Goal: Understand process/instructions: Learn how to perform a task or action

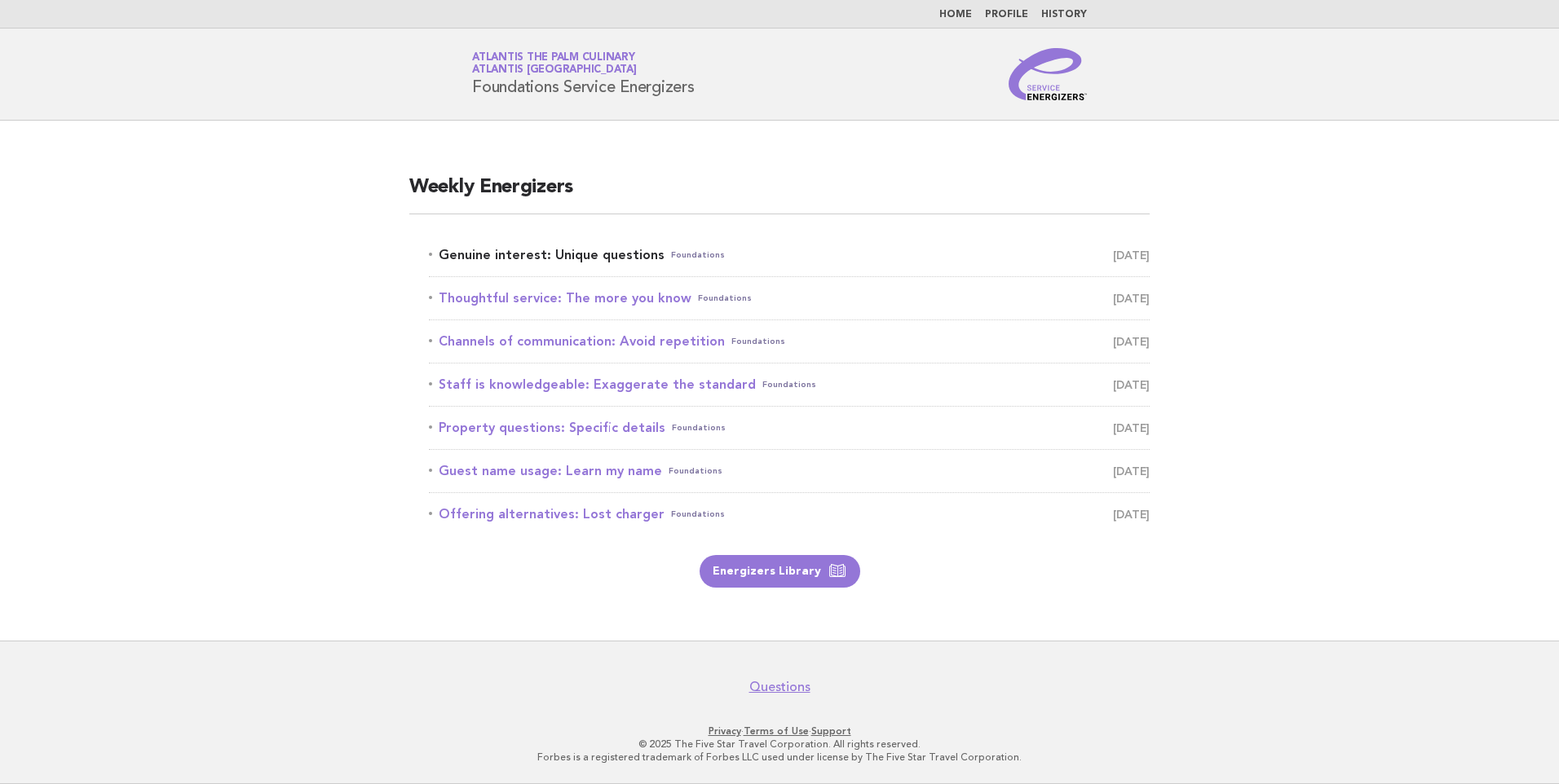
click at [609, 254] on link "Genuine interest: Unique questions Foundations [DATE]" at bounding box center [789, 255] width 720 height 23
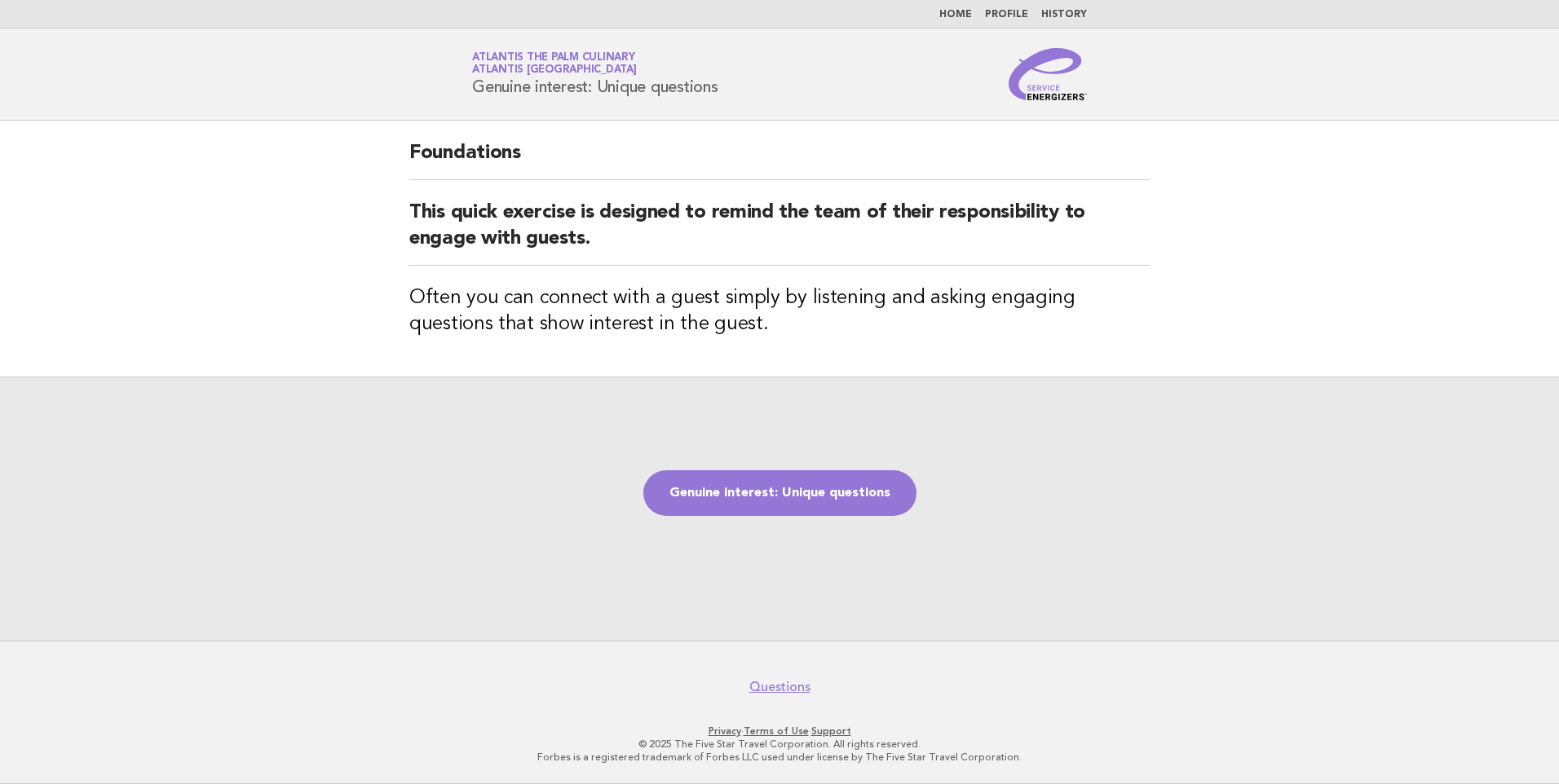
drag, startPoint x: 0, startPoint y: 0, endPoint x: 1460, endPoint y: 108, distance: 1464.0
click at [1460, 108] on header "Service Energizers Atlantis The Palm Culinary Atlantis Dubai Genuine interest: …" at bounding box center [779, 75] width 1559 height 93
click at [840, 506] on link "Genuine interest: Unique questions" at bounding box center [780, 492] width 273 height 45
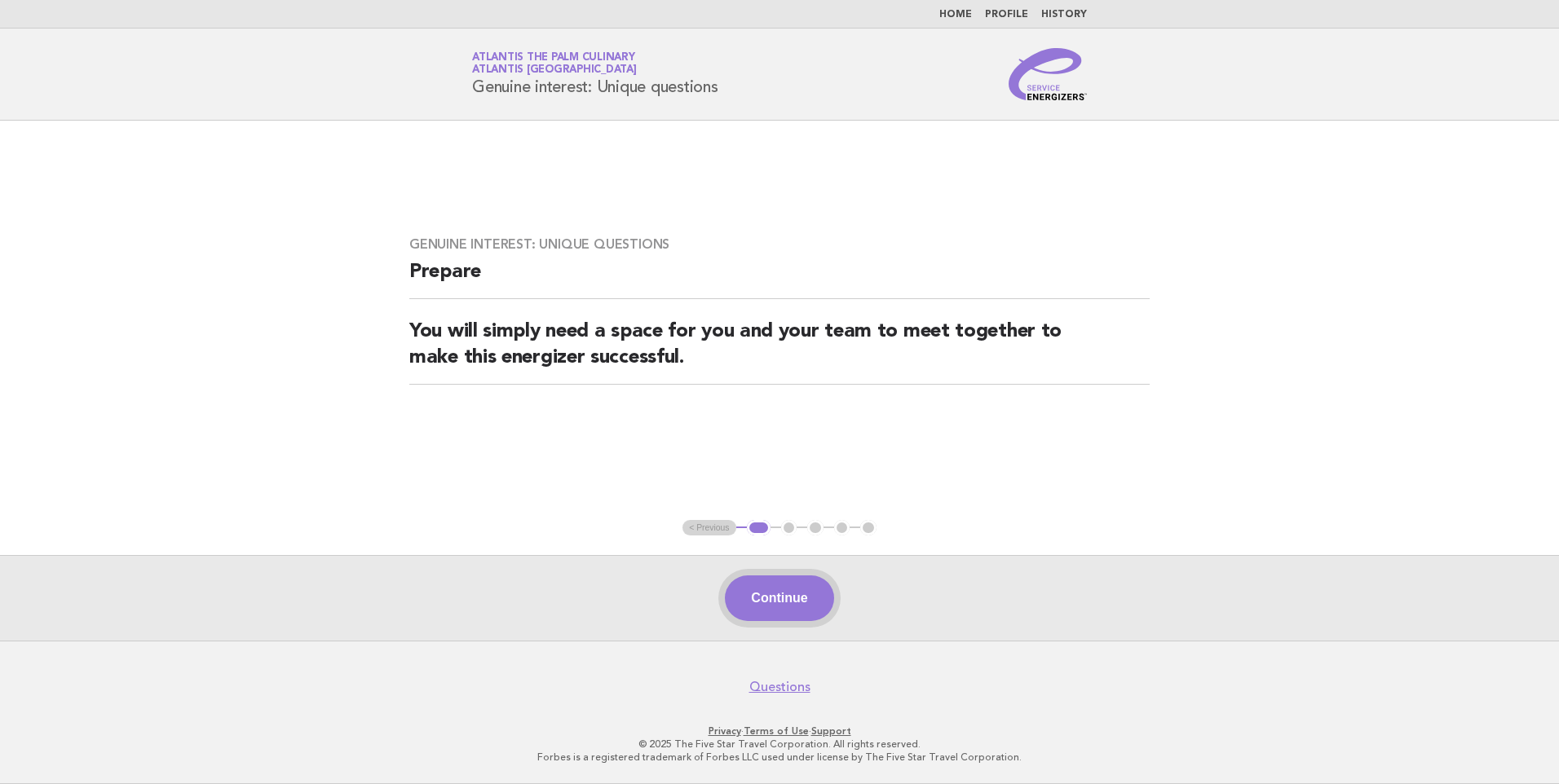
click at [761, 615] on button "Continue" at bounding box center [778, 598] width 108 height 45
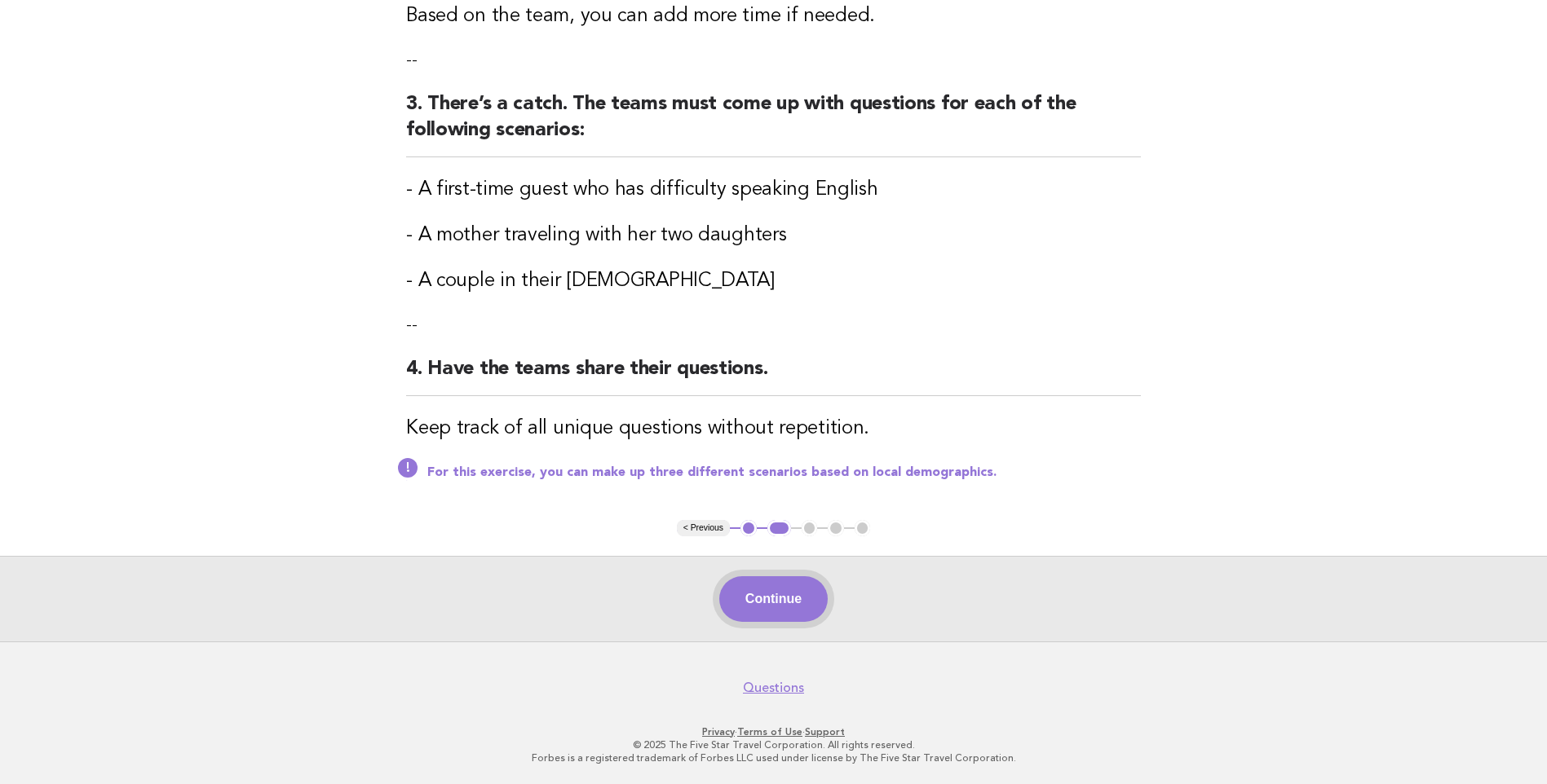
click at [805, 605] on button "Continue" at bounding box center [773, 599] width 108 height 45
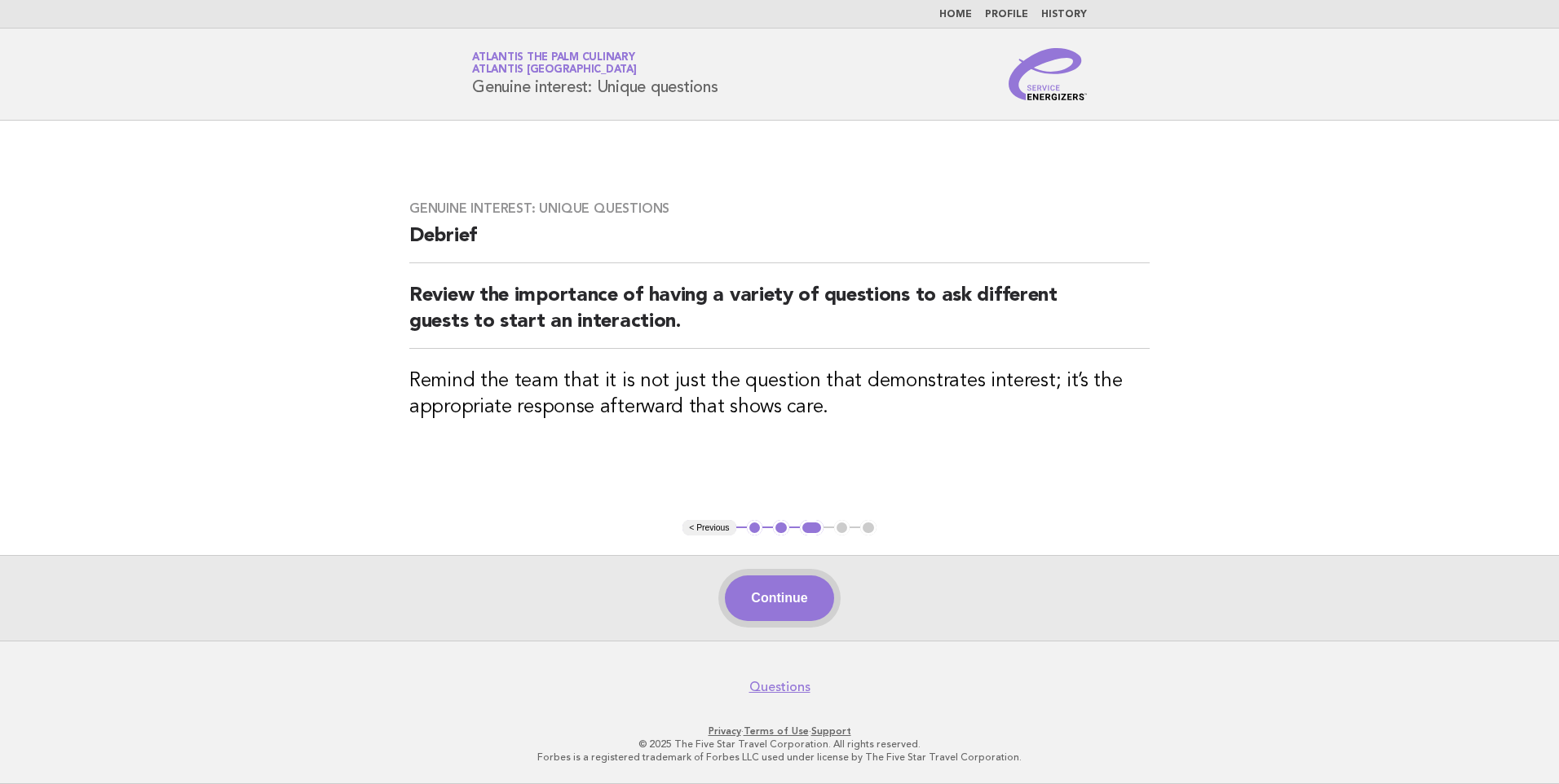
click at [789, 596] on button "Continue" at bounding box center [778, 598] width 108 height 45
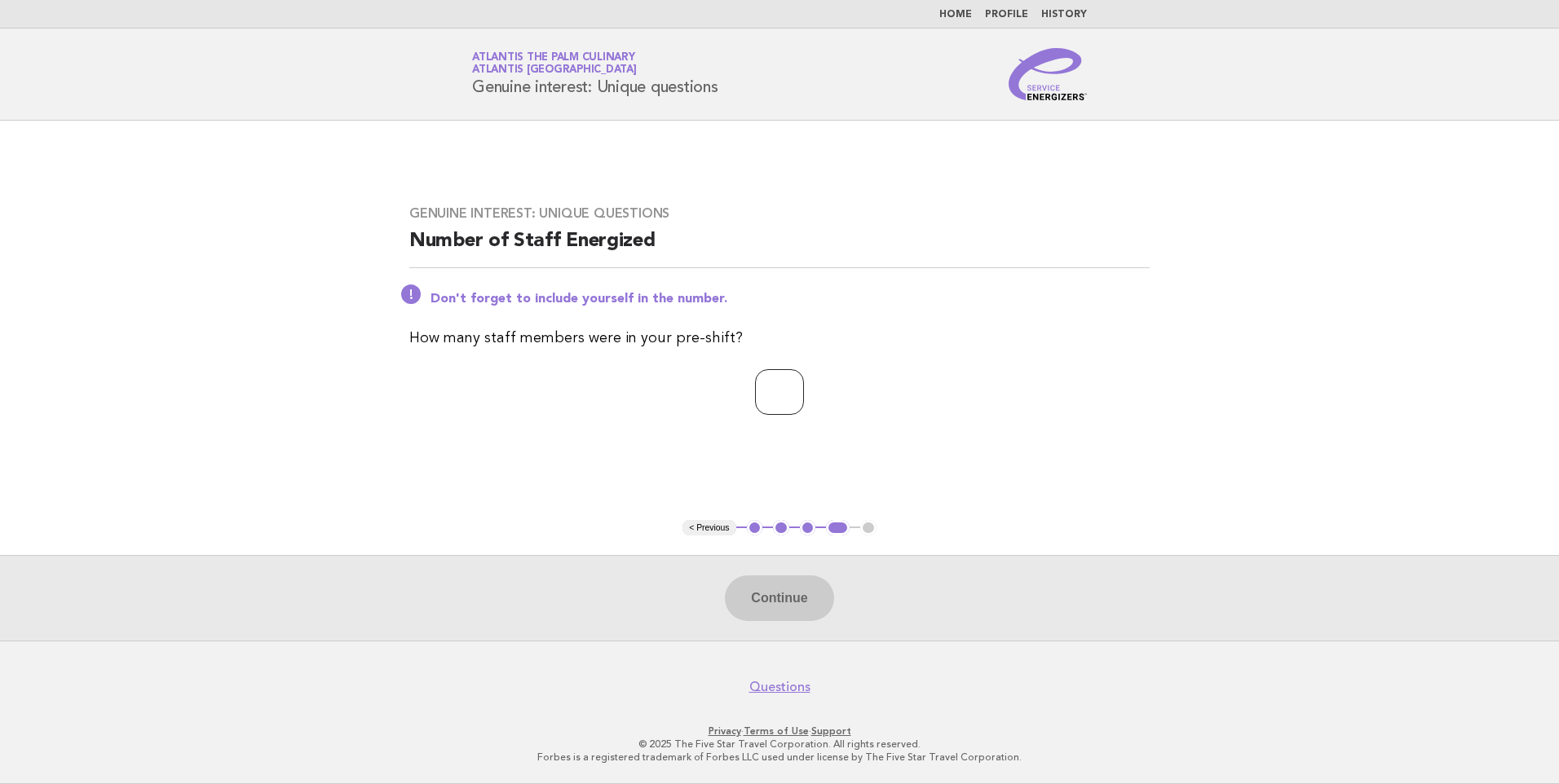
click at [781, 387] on input "number" at bounding box center [779, 392] width 49 height 45
type input "**"
click at [791, 621] on button "Continue" at bounding box center [778, 598] width 108 height 45
